Goal: Task Accomplishment & Management: Manage account settings

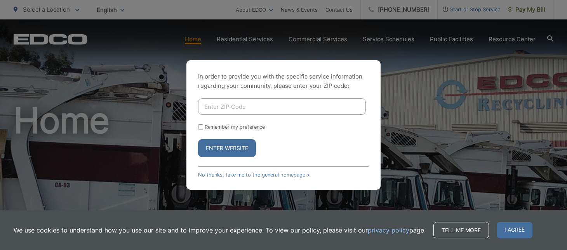
click at [212, 108] on input "Enter ZIP Code" at bounding box center [282, 106] width 168 height 16
type input "92064"
click at [244, 147] on button "Enter Website" at bounding box center [227, 148] width 58 height 18
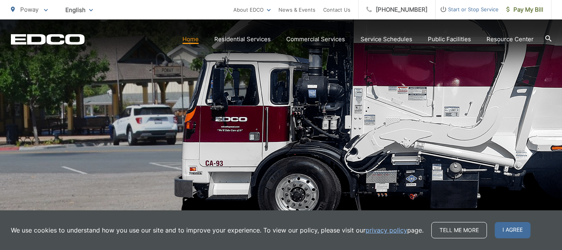
scroll to position [194, 0]
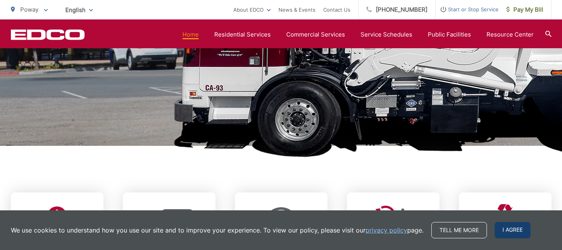
click at [509, 232] on span "I agree" at bounding box center [512, 230] width 36 height 16
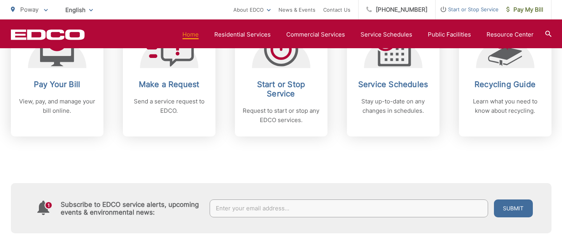
scroll to position [389, 0]
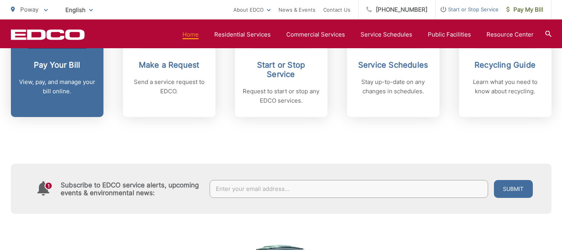
click at [70, 80] on p "View, pay, and manage your bill online." at bounding box center [57, 86] width 77 height 19
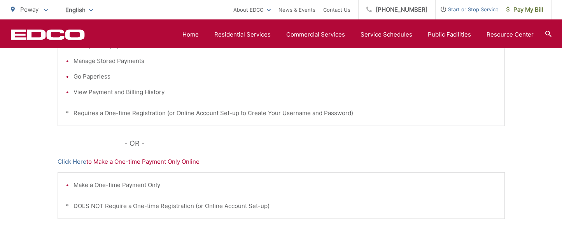
scroll to position [233, 0]
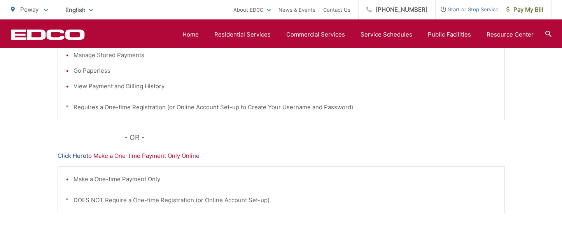
click at [79, 155] on link "Click Here" at bounding box center [72, 155] width 29 height 9
